Goal: Task Accomplishment & Management: Use online tool/utility

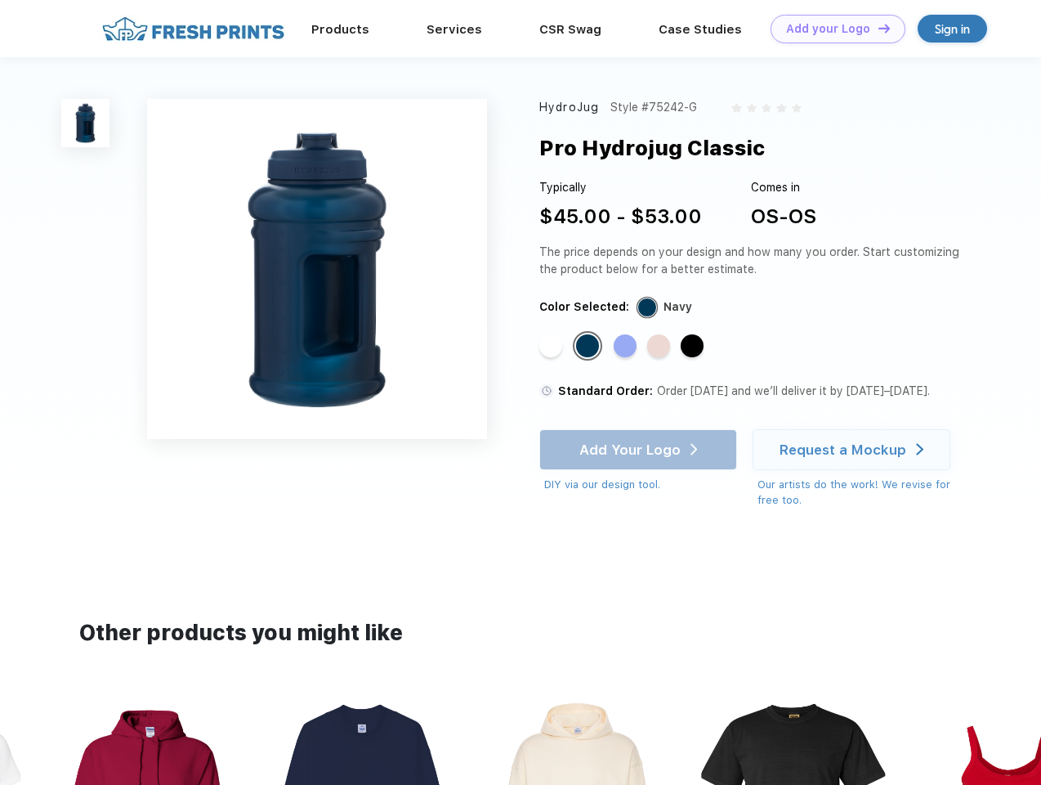
click at [832, 29] on link "Add your Logo Design Tool" at bounding box center [838, 29] width 135 height 29
click at [0, 0] on div "Design Tool" at bounding box center [0, 0] width 0 height 0
click at [877, 28] on link "Add your Logo Design Tool" at bounding box center [838, 29] width 135 height 29
click at [86, 123] on img at bounding box center [85, 123] width 48 height 48
click at [552, 347] on div "Standard Color" at bounding box center [550, 345] width 23 height 23
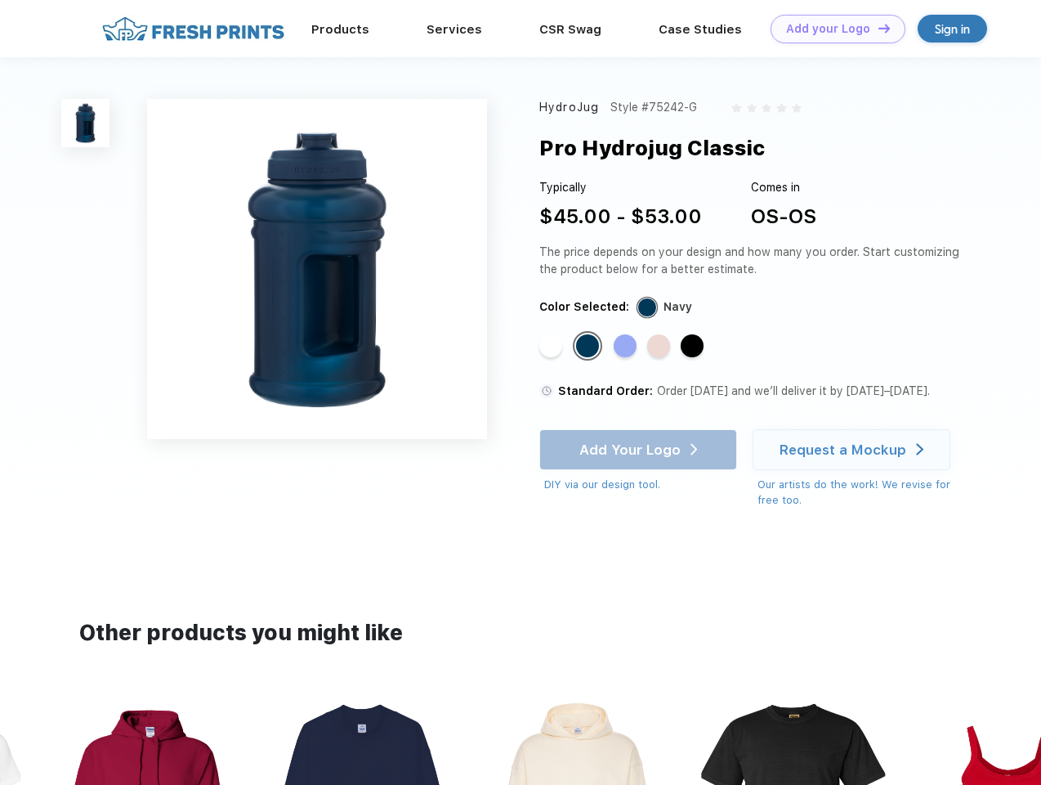
click at [589, 347] on div "Standard Color" at bounding box center [587, 345] width 23 height 23
click at [627, 347] on div "Standard Color" at bounding box center [625, 345] width 23 height 23
click at [660, 347] on div "Standard Color" at bounding box center [658, 345] width 23 height 23
click at [694, 347] on div "Standard Color" at bounding box center [692, 345] width 23 height 23
click at [640, 449] on div "Add Your Logo DIY via our design tool. Ah shoot! This product isn't up in our d…" at bounding box center [638, 461] width 198 height 64
